Goal: Task Accomplishment & Management: Manage account settings

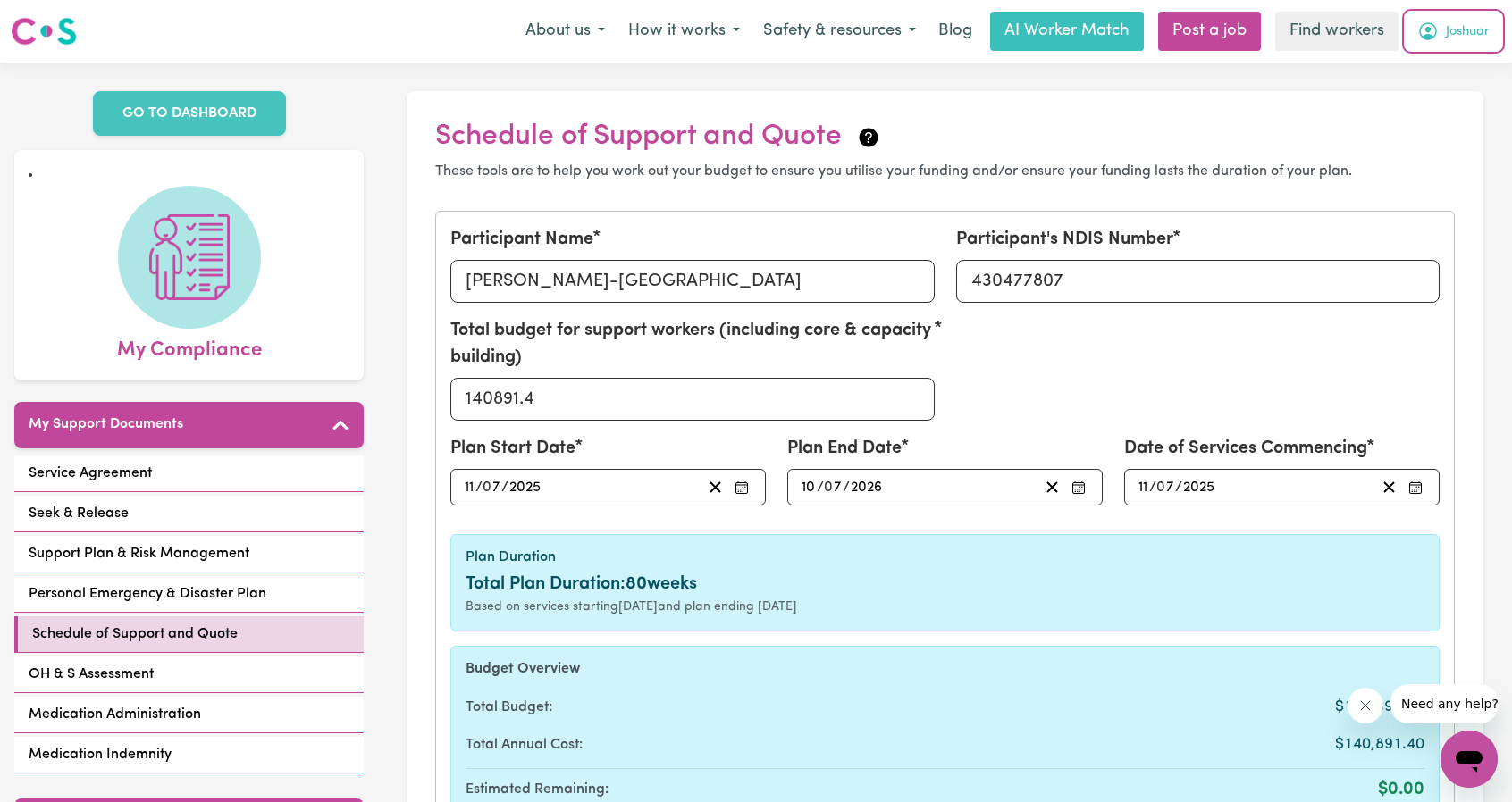
click at [1463, 35] on span "Joshuar" at bounding box center [1467, 32] width 44 height 20
click at [1446, 98] on link "Logout" at bounding box center [1430, 103] width 142 height 34
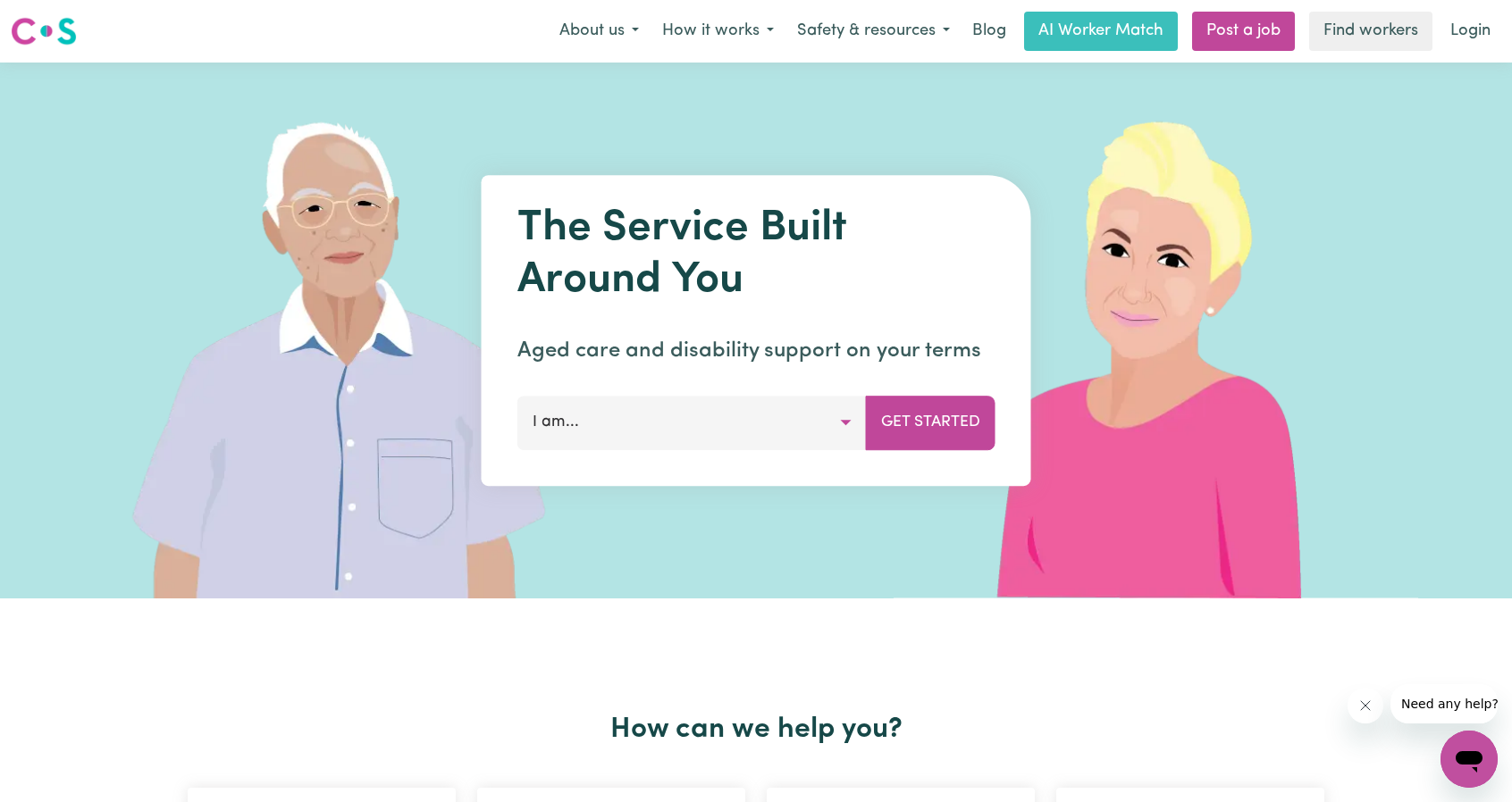
click at [1479, 39] on link "Login" at bounding box center [1470, 31] width 62 height 39
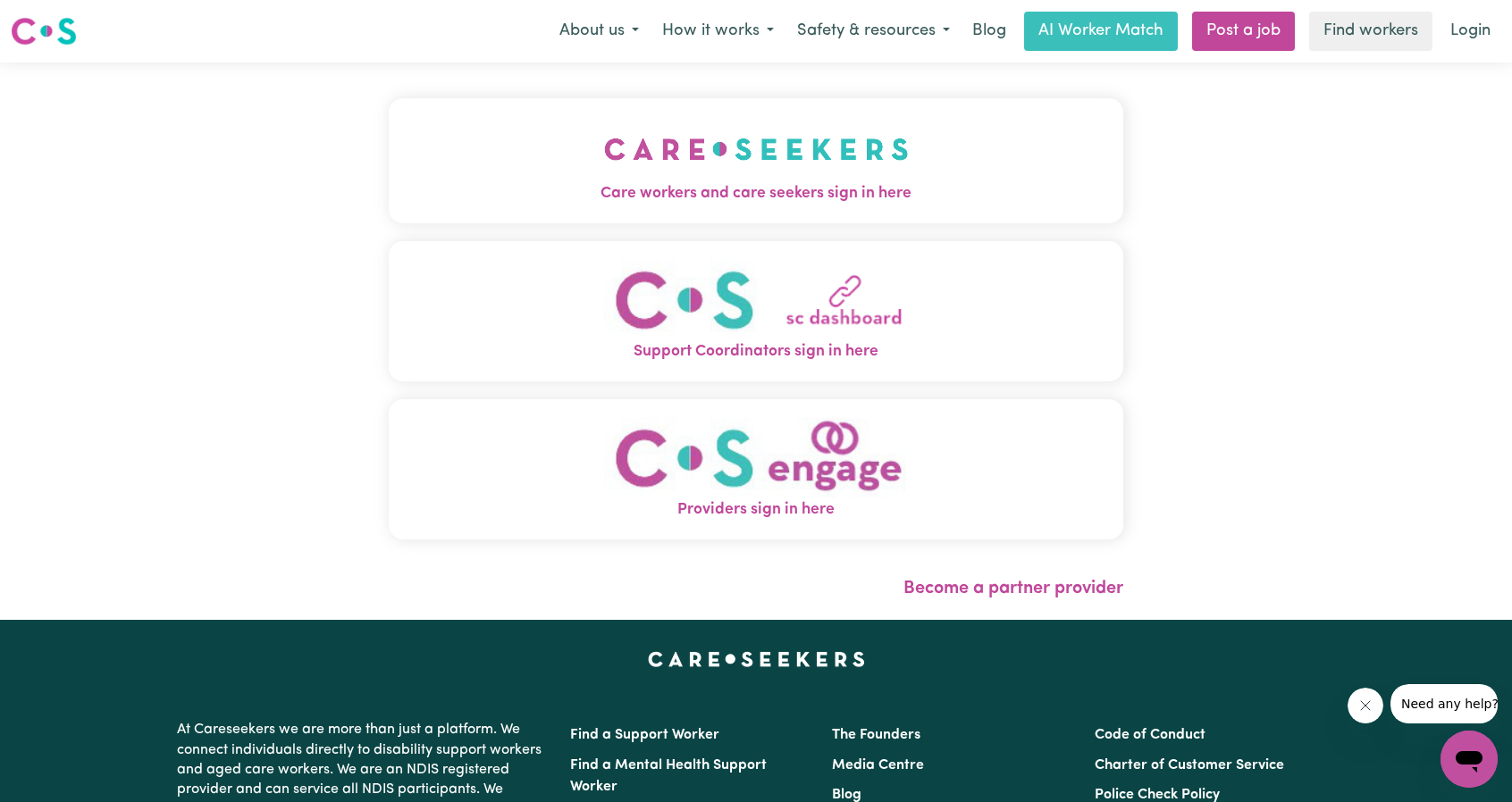
click at [665, 163] on img "Care workers and care seekers sign in here" at bounding box center [756, 150] width 305 height 66
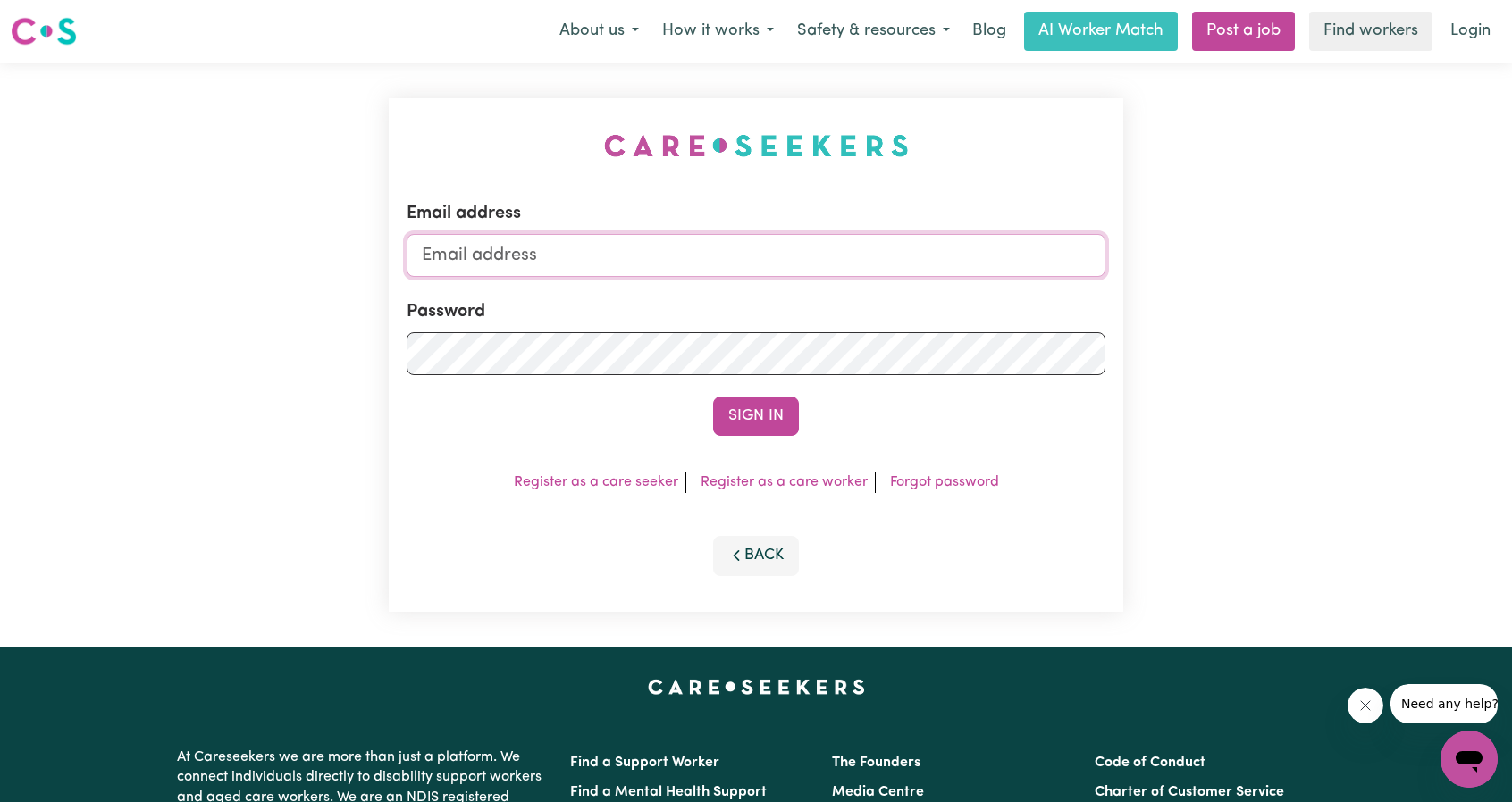
click at [687, 262] on input "Email address" at bounding box center [756, 255] width 699 height 43
click at [931, 335] on form "Email address [EMAIL_ADDRESS][PERSON_NAME][DOMAIN_NAME] Password Sign In" at bounding box center [756, 317] width 699 height 236
type input "[EMAIL_ADDRESS][DOMAIN_NAME]"
click at [756, 427] on button "Sign In" at bounding box center [756, 417] width 86 height 39
